Goal: Task Accomplishment & Management: Use online tool/utility

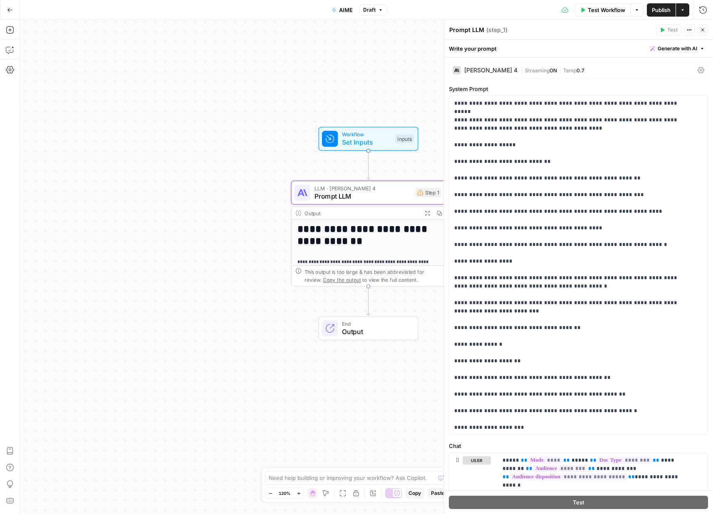
scroll to position [28, 0]
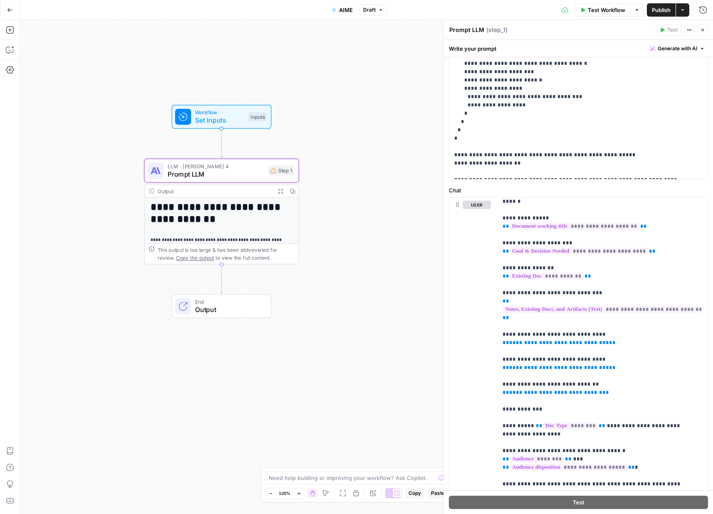
drag, startPoint x: 278, startPoint y: 321, endPoint x: 131, endPoint y: 299, distance: 148.4
click at [131, 299] on div "**********" at bounding box center [366, 267] width 693 height 494
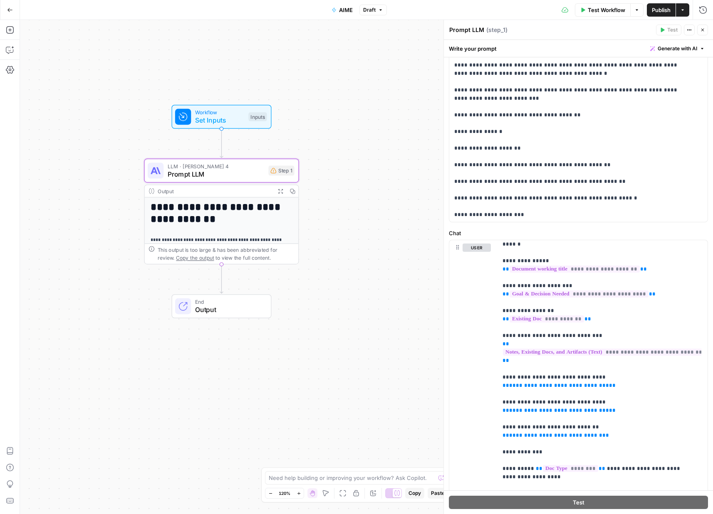
scroll to position [0, 0]
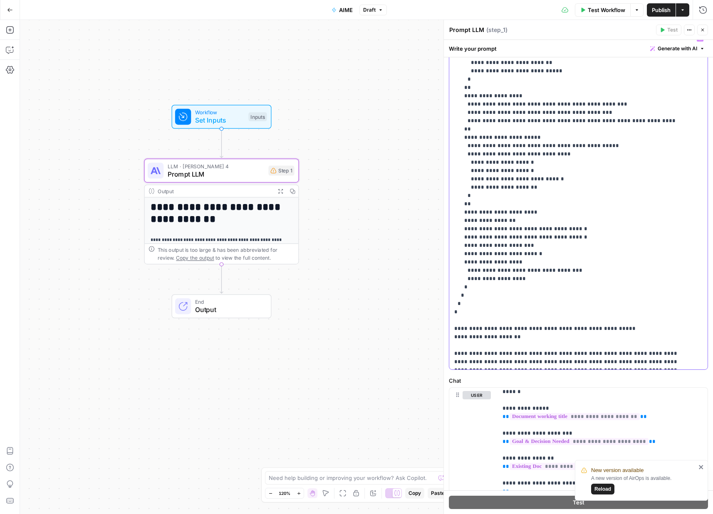
scroll to position [34, 0]
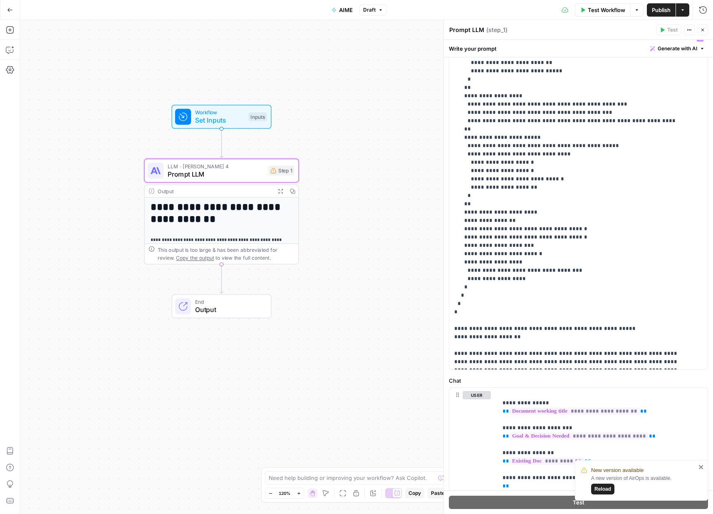
click at [608, 490] on span "Reload" at bounding box center [602, 489] width 17 height 7
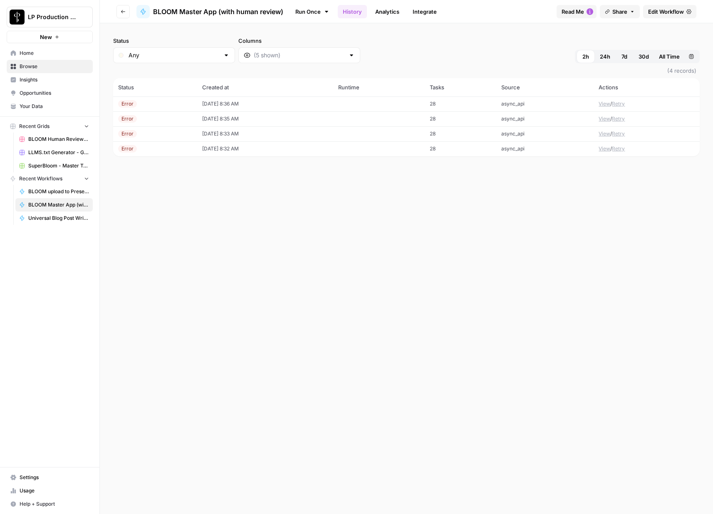
click at [479, 39] on div "Status Any Columns 2h 24h 7d 30d All Time Custom range" at bounding box center [406, 50] width 586 height 27
click at [478, 13] on div "Run Once History Analytics Integrate" at bounding box center [420, 11] width 260 height 16
click at [658, 12] on span "Edit Workflow" at bounding box center [666, 11] width 36 height 8
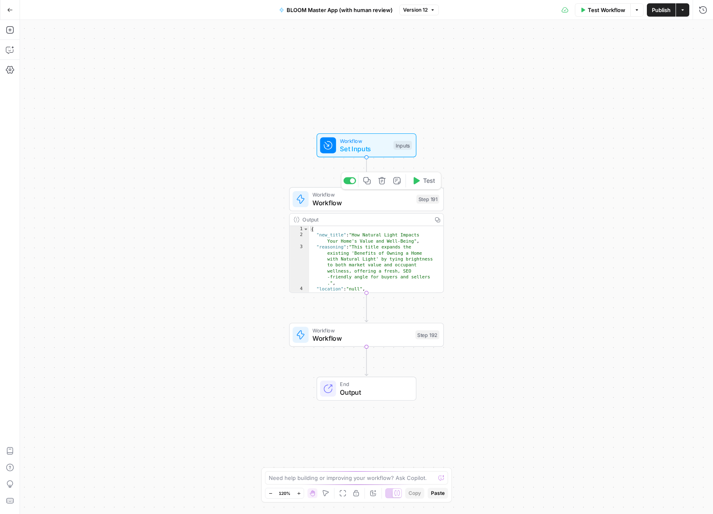
click at [356, 197] on span "Workflow" at bounding box center [362, 195] width 100 height 8
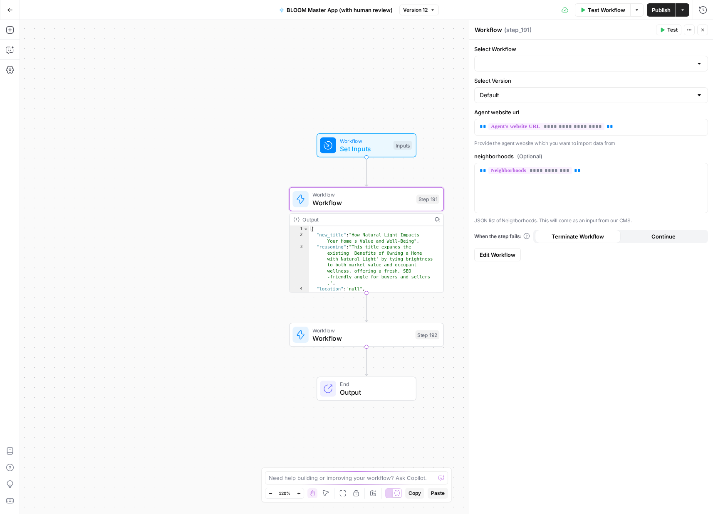
type input "BLOOM URL to Next best blog topic"
click at [493, 252] on span "Edit Workflow" at bounding box center [497, 255] width 36 height 8
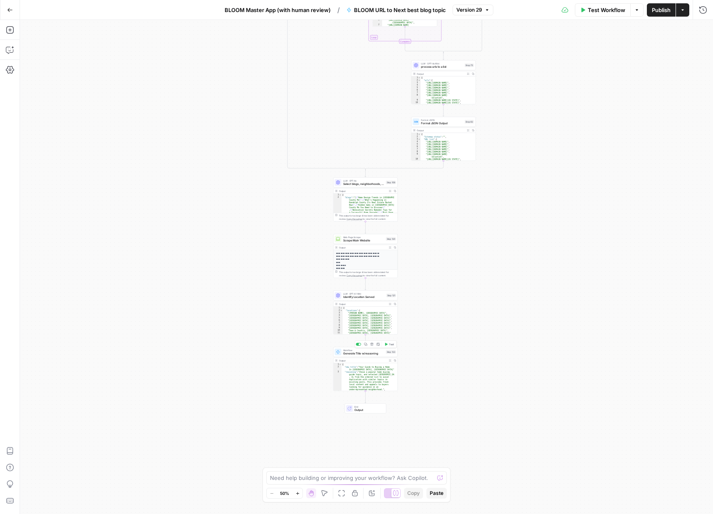
click at [360, 354] on span "Generate Title w/reasoning" at bounding box center [363, 354] width 41 height 4
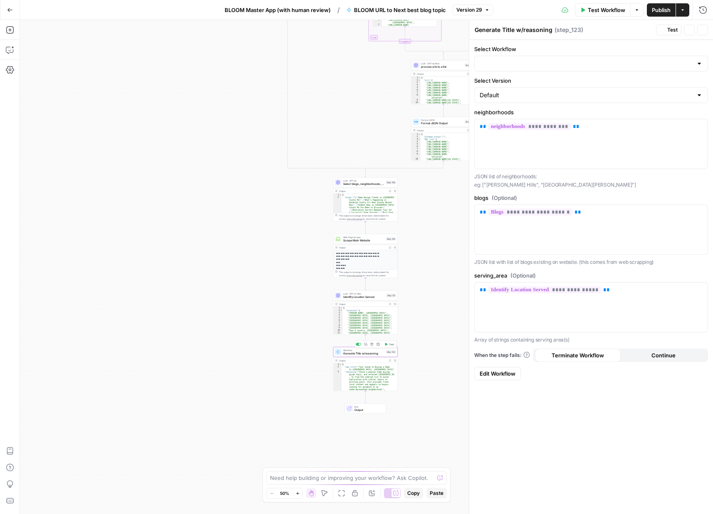
type input "BLOOM - Topic Selection w/neighborhood [v2]"
click at [496, 375] on span "Edit Workflow" at bounding box center [497, 374] width 36 height 8
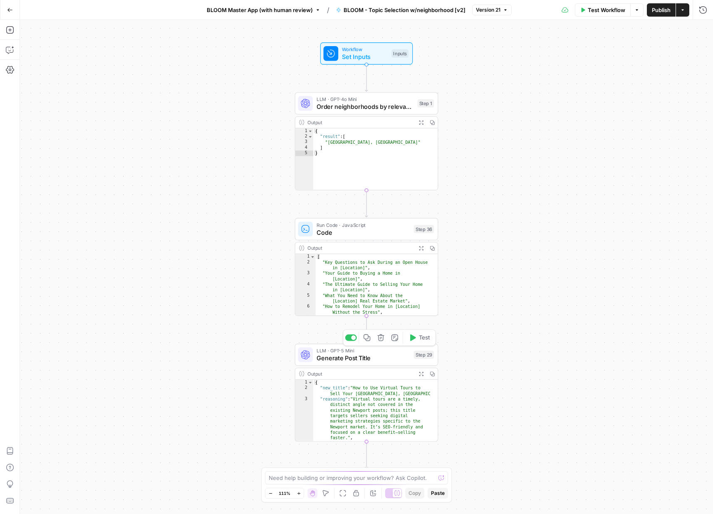
click at [363, 354] on span "Generate Post Title" at bounding box center [363, 357] width 94 height 9
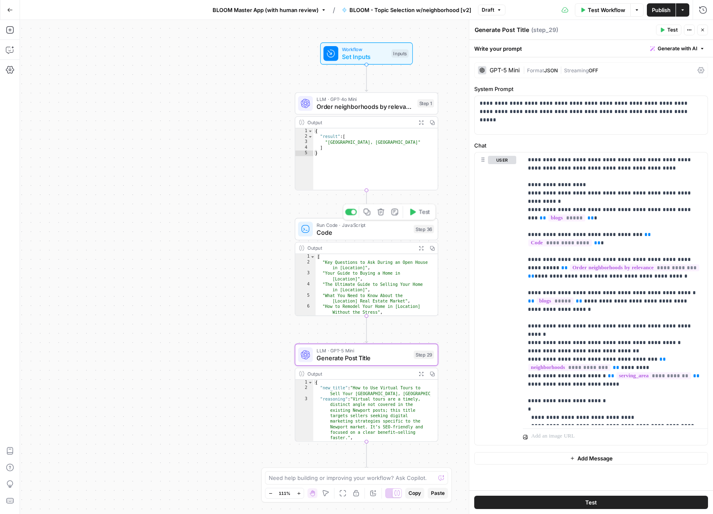
click at [358, 231] on span "Code" at bounding box center [363, 232] width 94 height 9
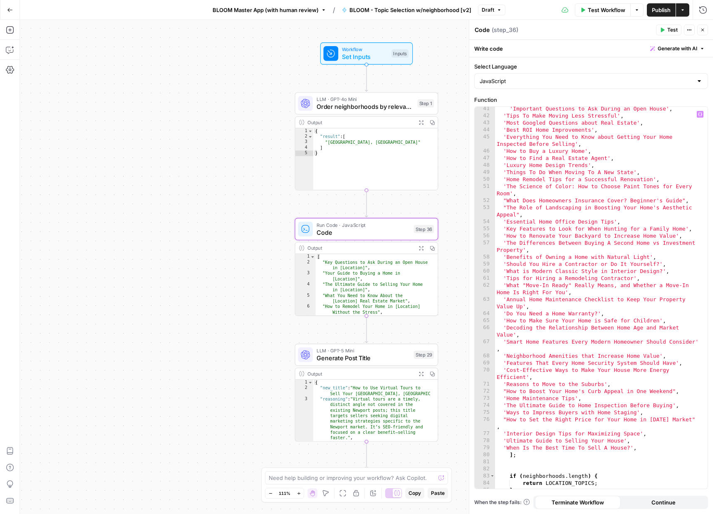
scroll to position [348, 0]
type textarea "**********"
drag, startPoint x: 552, startPoint y: 322, endPoint x: 575, endPoint y: 322, distance: 23.7
click at [552, 322] on div "'Important Questions to Ask During an Open House' , 'Tips To Make Moving Less S…" at bounding box center [598, 303] width 206 height 396
drag, startPoint x: 667, startPoint y: 322, endPoint x: 493, endPoint y: 321, distance: 174.2
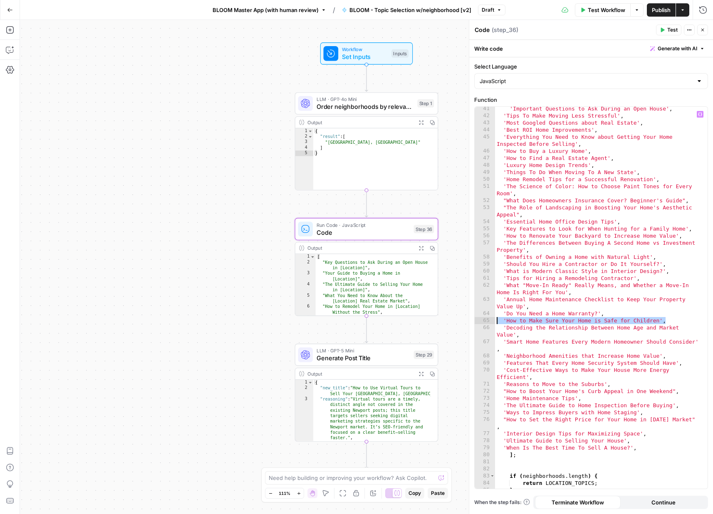
click at [493, 321] on div "**********" at bounding box center [590, 298] width 233 height 382
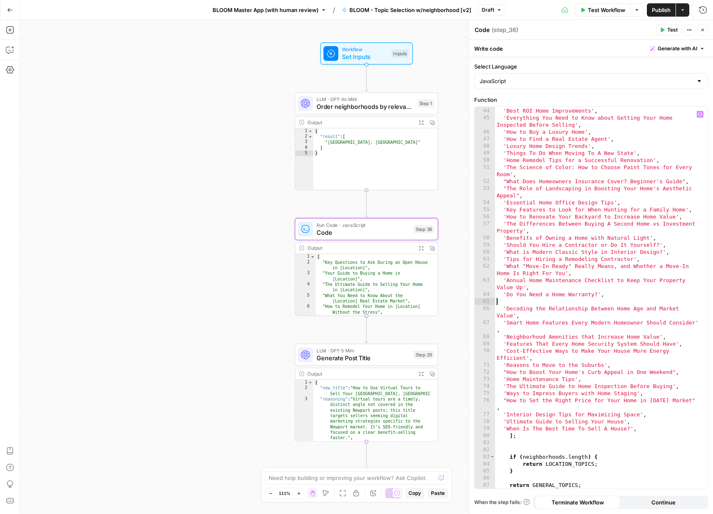
type textarea "**********"
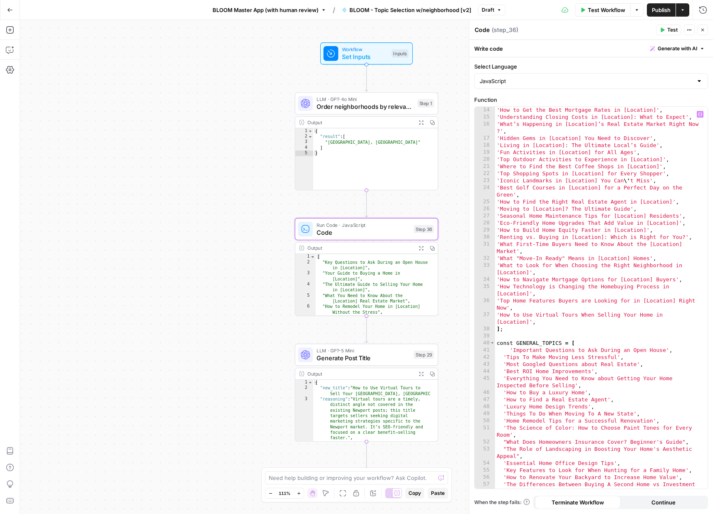
scroll to position [0, 0]
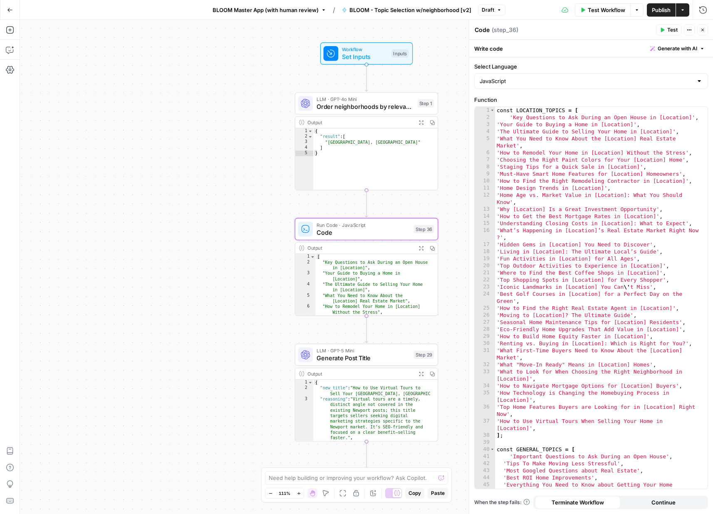
click at [665, 13] on span "Publish" at bounding box center [661, 10] width 19 height 8
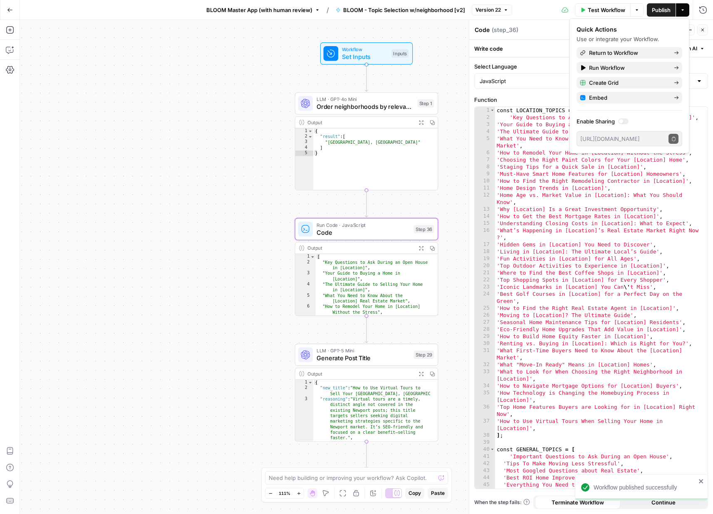
click at [550, 10] on div "Test Workflow Options Publish Actions Run History" at bounding box center [612, 10] width 201 height 20
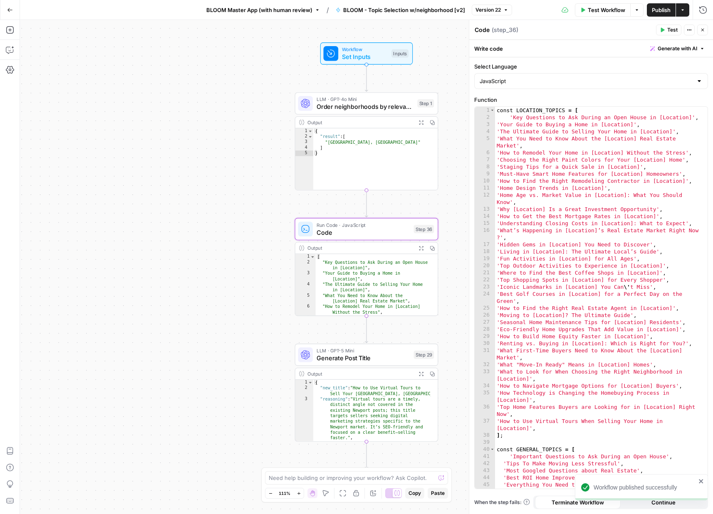
drag, startPoint x: 531, startPoint y: 8, endPoint x: 569, endPoint y: 13, distance: 38.2
click at [531, 8] on div "Test Workflow Options Publish Actions Run History" at bounding box center [612, 10] width 201 height 20
click at [702, 29] on icon "button" at bounding box center [702, 29] width 5 height 5
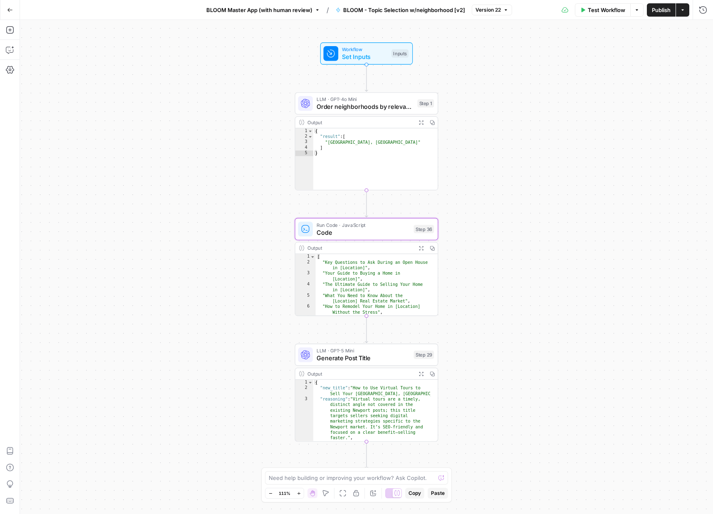
click at [10, 14] on button "Go Back" at bounding box center [9, 9] width 15 height 15
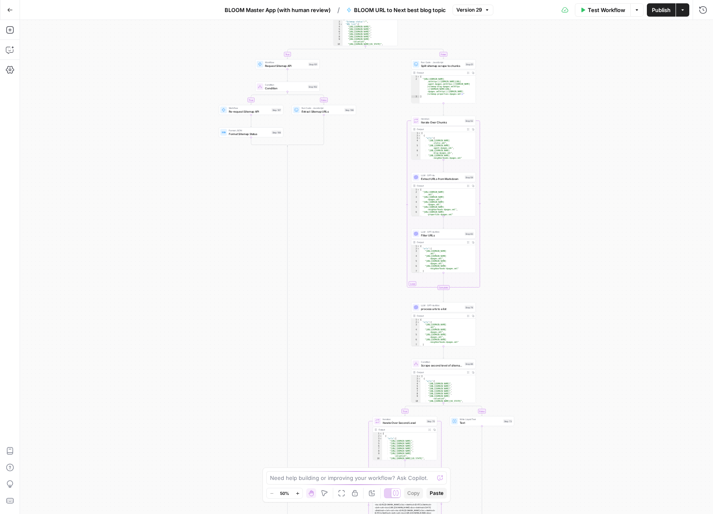
click at [10, 11] on icon "button" at bounding box center [10, 10] width 6 height 6
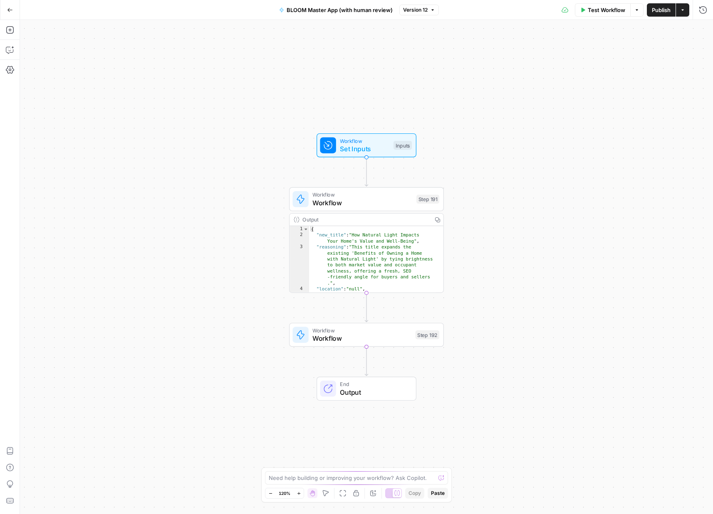
click at [10, 11] on icon "button" at bounding box center [10, 10] width 6 height 6
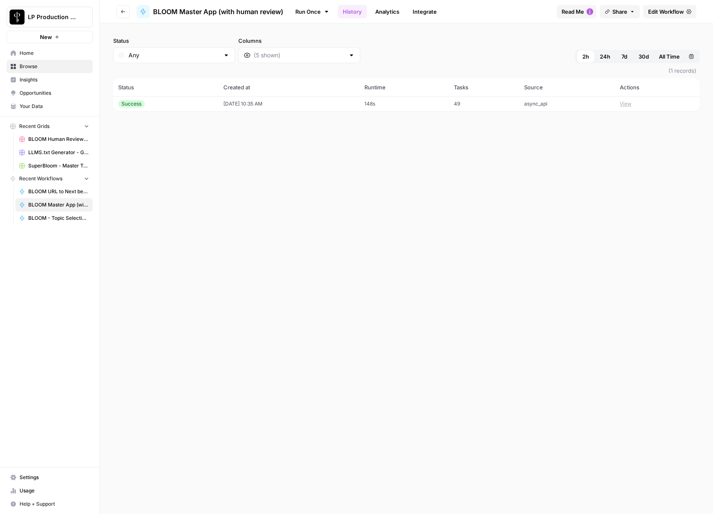
click at [29, 62] on link "Browse" at bounding box center [50, 66] width 86 height 13
